Goal: Task Accomplishment & Management: Use online tool/utility

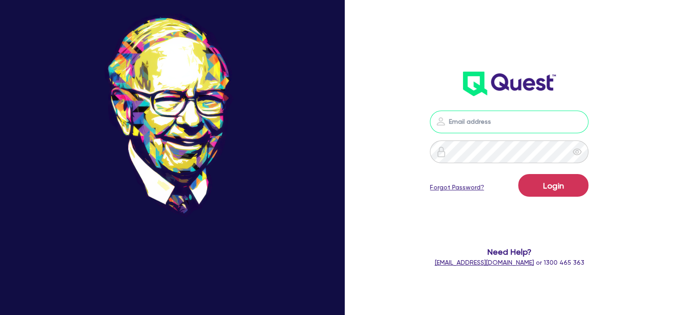
click at [453, 119] on input "email" at bounding box center [509, 122] width 159 height 23
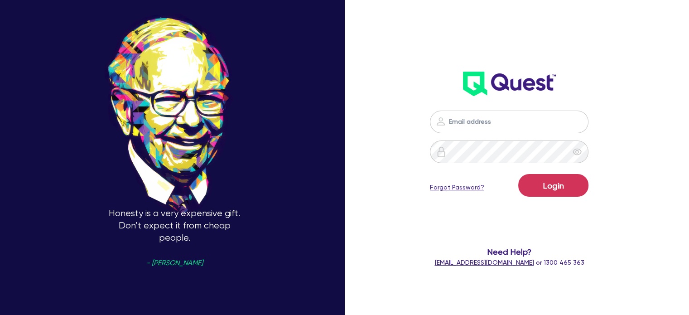
click at [432, 101] on div "Login Forgot Password? Need Help? [EMAIL_ADDRESS][DOMAIN_NAME] or 1300 465 363" at bounding box center [509, 188] width 197 height 175
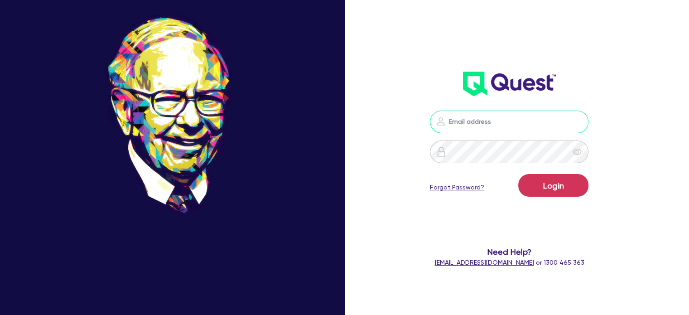
click at [455, 125] on input "email" at bounding box center [509, 122] width 159 height 23
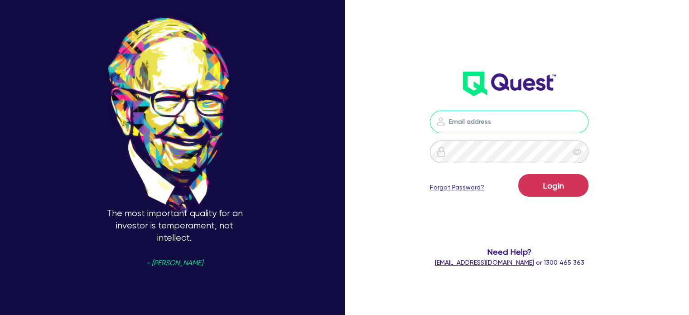
type input "[EMAIL_ADDRESS][PERSON_NAME][DOMAIN_NAME]"
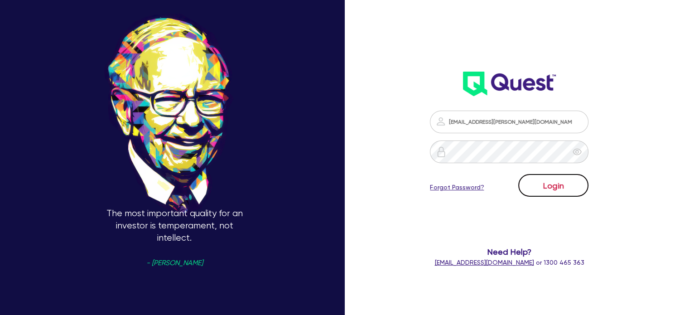
click at [553, 180] on button "Login" at bounding box center [553, 185] width 70 height 23
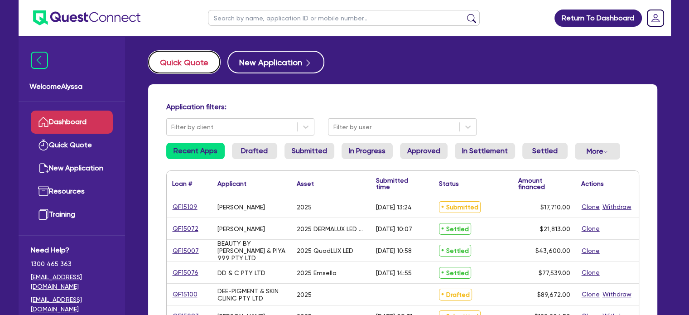
click at [175, 65] on button "Quick Quote" at bounding box center [184, 62] width 72 height 23
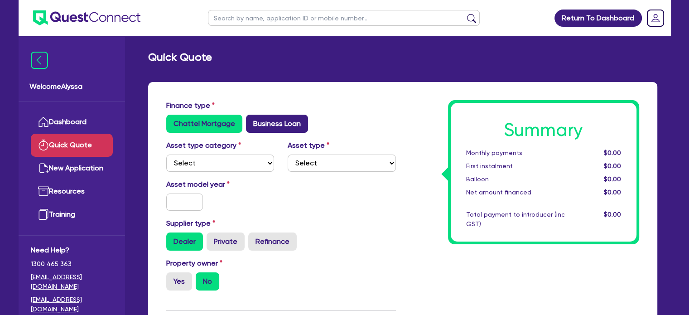
click at [275, 123] on label "Business Loan" at bounding box center [277, 124] width 62 height 18
click at [252, 120] on input "Business Loan" at bounding box center [249, 118] width 6 height 6
radio input "true"
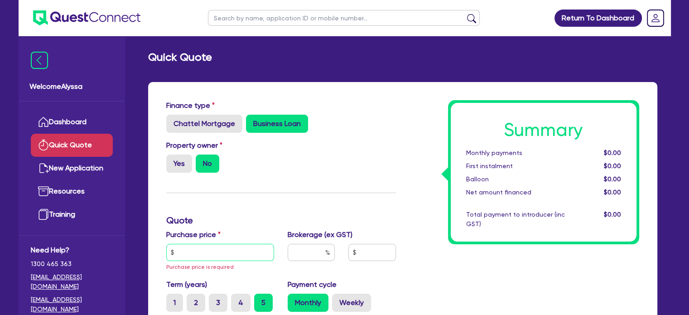
click at [205, 254] on input "text" at bounding box center [220, 252] width 108 height 17
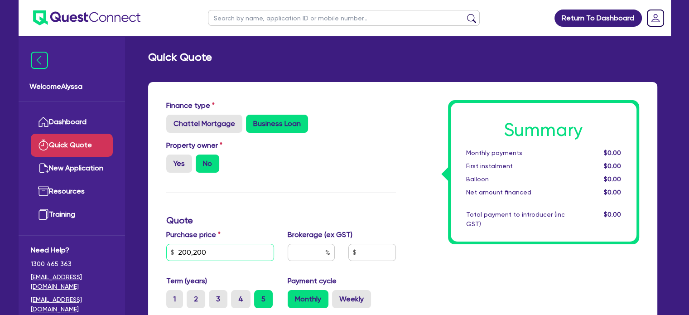
type input "200,200"
click at [302, 251] on input "text" at bounding box center [311, 252] width 47 height 17
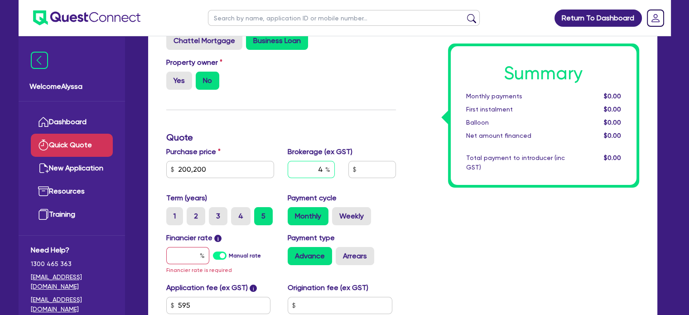
scroll to position [83, 0]
type input "4"
click at [170, 255] on input "text" at bounding box center [187, 254] width 43 height 17
type input "7"
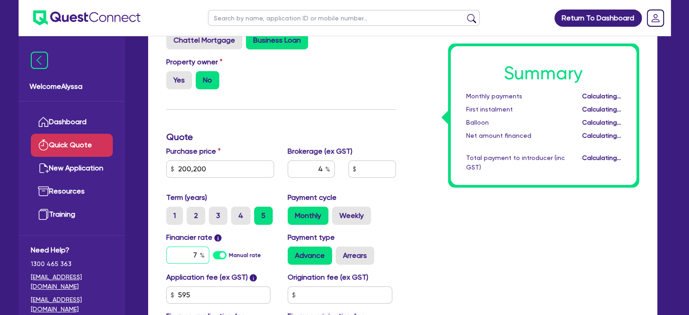
type input "8,034.18"
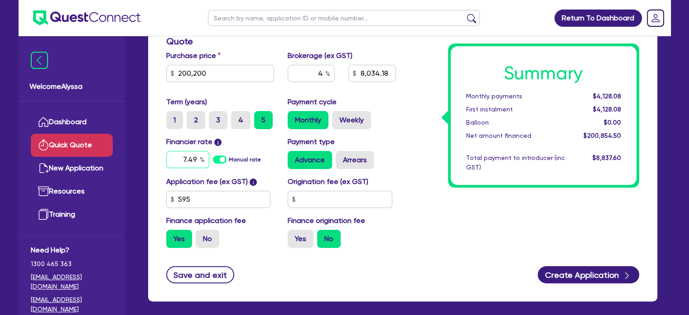
type input "7.49"
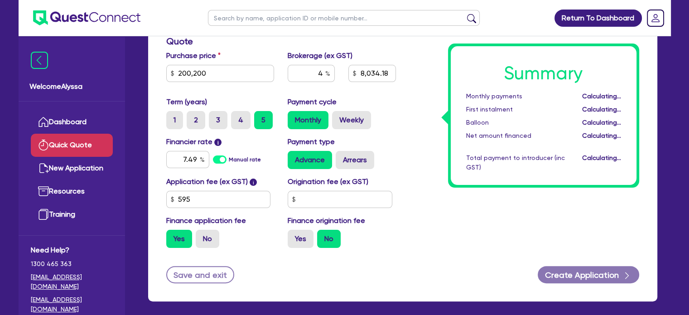
click at [526, 222] on div "Summary Monthly payments Calculating... First instalment Calculating... Balloon…" at bounding box center [524, 88] width 243 height 334
type input "8,034.18"
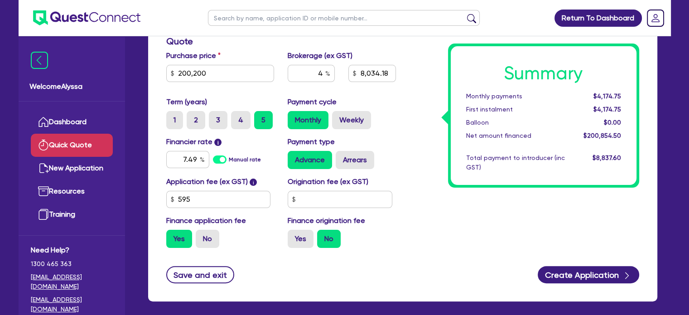
scroll to position [0, 0]
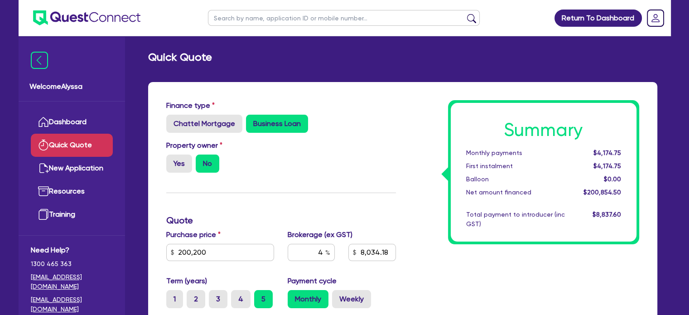
drag, startPoint x: 180, startPoint y: 164, endPoint x: 245, endPoint y: 151, distance: 67.0
click at [182, 161] on label "Yes" at bounding box center [179, 163] width 26 height 18
click at [172, 160] on input "Yes" at bounding box center [169, 157] width 6 height 6
radio input "true"
type input "8,034.18"
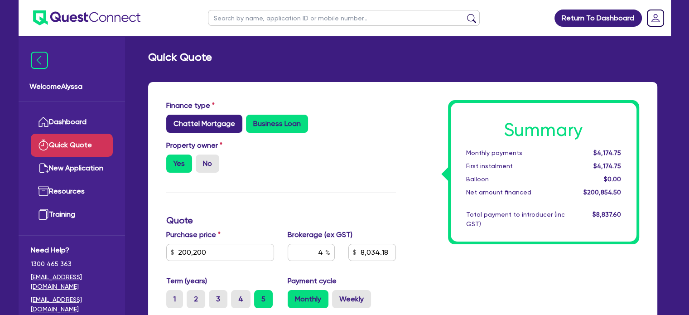
click at [213, 124] on label "Chattel Mortgage" at bounding box center [204, 124] width 76 height 18
click at [172, 120] on input "Chattel Mortgage" at bounding box center [169, 118] width 6 height 6
radio input "true"
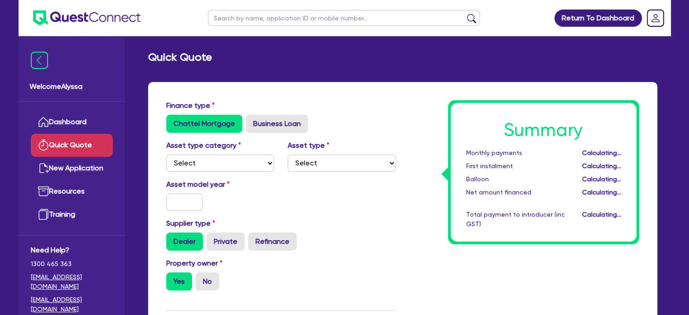
type input "8,034.18"
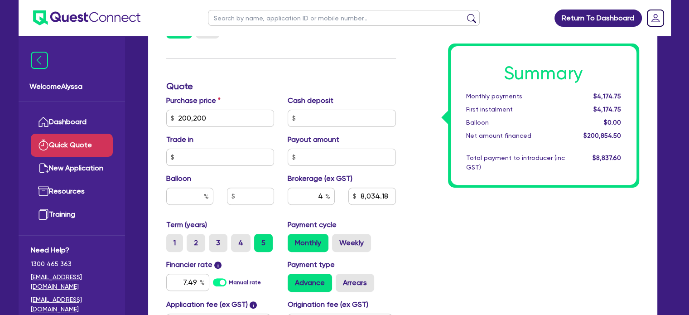
scroll to position [274, 0]
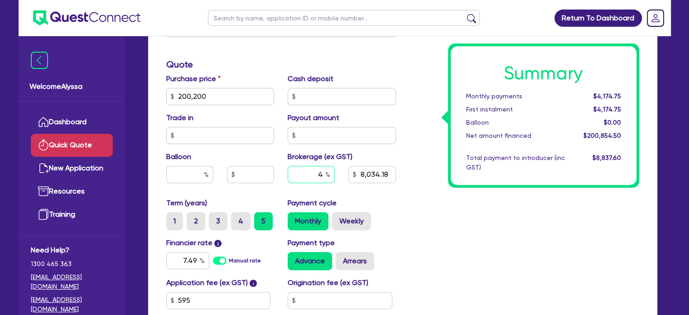
click at [319, 173] on input "4" at bounding box center [311, 174] width 47 height 17
type input "3"
click at [444, 247] on div "Summary Monthly payments Calculating... First instalment Calculating... Balloon…" at bounding box center [524, 91] width 243 height 529
type input "6,025.64"
click at [194, 175] on input "text" at bounding box center [189, 174] width 47 height 17
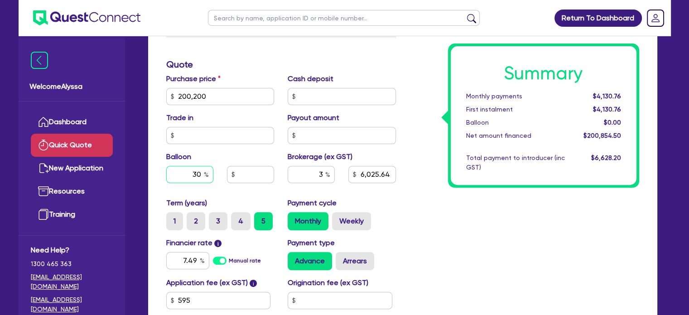
type input "30"
type input "6,025.64"
click at [471, 217] on div "Summary Monthly payments $4,130.76 First instalment $4,130.76 Balloon $0.00 Net…" at bounding box center [524, 91] width 243 height 529
type input "60,060"
type input "6,025.64"
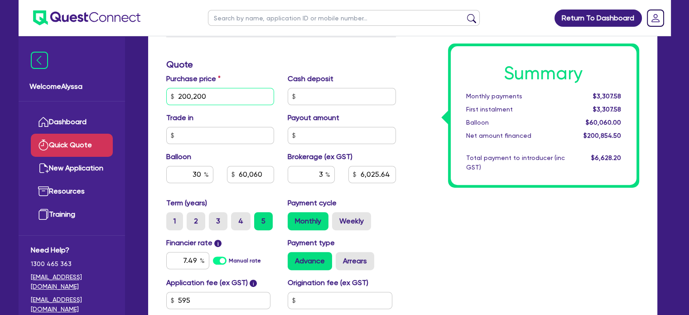
drag, startPoint x: 155, startPoint y: 103, endPoint x: 109, endPoint y: 99, distance: 45.9
click at [109, 99] on div "Welcome Alyssa Dashboard Quick Quote New Application Ref Company Ref Salesperso…" at bounding box center [345, 91] width 652 height 731
type input "250,000"
type input "60,060"
type input "6,025.64"
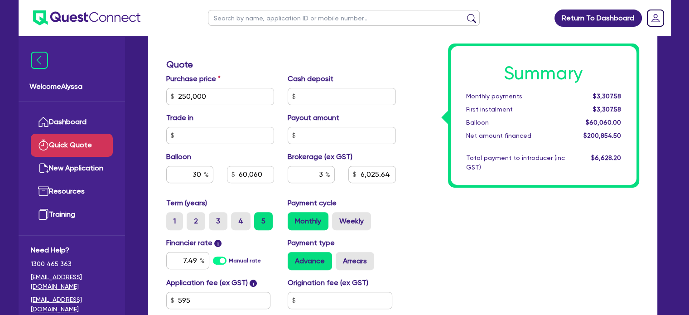
click at [433, 238] on div "Summary Monthly payments $3,307.58 First instalment $3,307.58 Balloon $60,060.0…" at bounding box center [524, 91] width 243 height 529
type input "75,000"
type input "7,519.64"
drag, startPoint x: 223, startPoint y: 90, endPoint x: 70, endPoint y: 69, distance: 154.5
click at [85, 75] on div "Welcome Alyssa Dashboard Quick Quote New Application Ref Company Ref Salesperso…" at bounding box center [345, 91] width 652 height 731
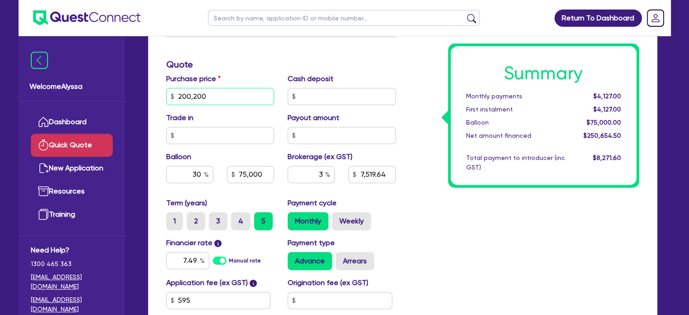
type input "200,200"
type input "75,000"
type input "7,519.64"
click at [337, 79] on div "Cash deposit" at bounding box center [342, 89] width 122 height 32
type input "60,060"
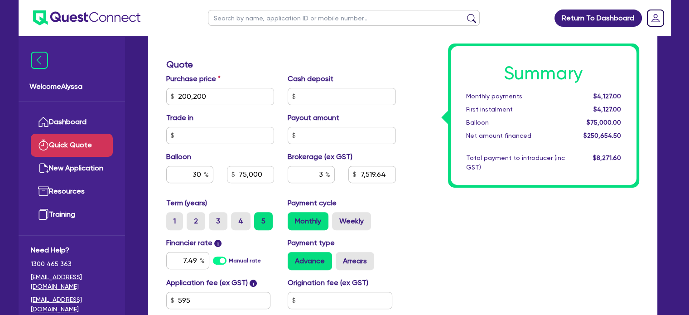
type input "6,025.64"
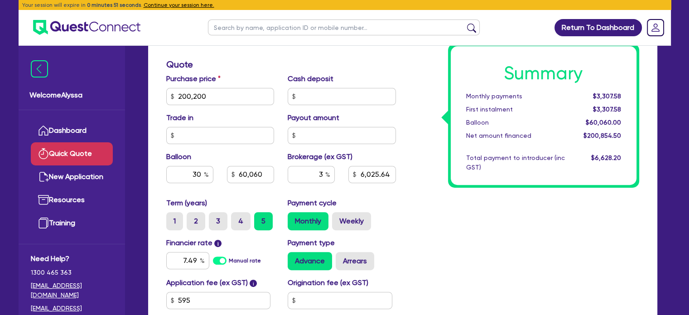
radio input "false"
radio input "true"
